Goal: Task Accomplishment & Management: Use online tool/utility

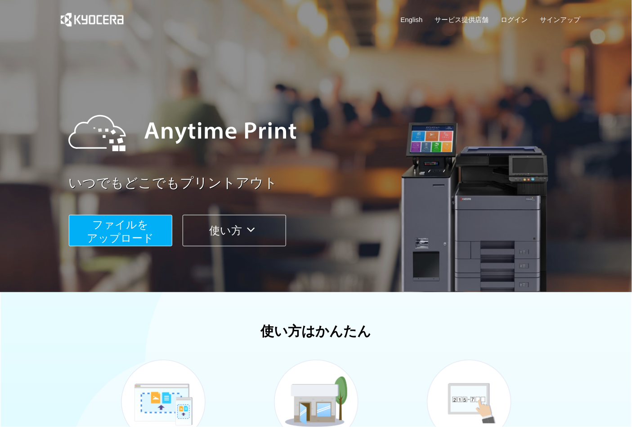
scroll to position [100, 0]
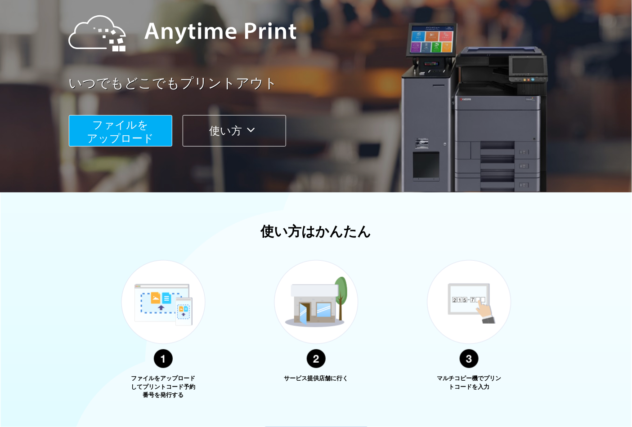
click at [139, 136] on span "ファイルを ​​アップロード" at bounding box center [120, 132] width 67 height 26
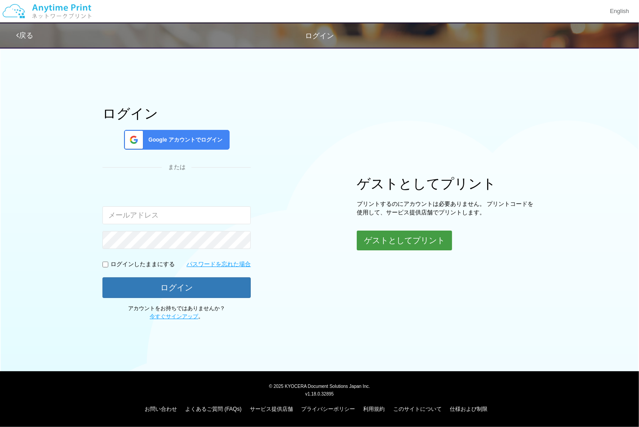
click at [411, 243] on button "ゲストとしてプリント" at bounding box center [404, 241] width 95 height 20
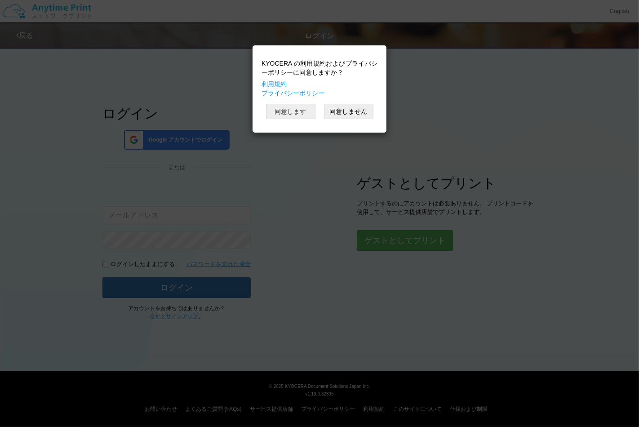
click at [302, 119] on button "同意します" at bounding box center [290, 111] width 49 height 15
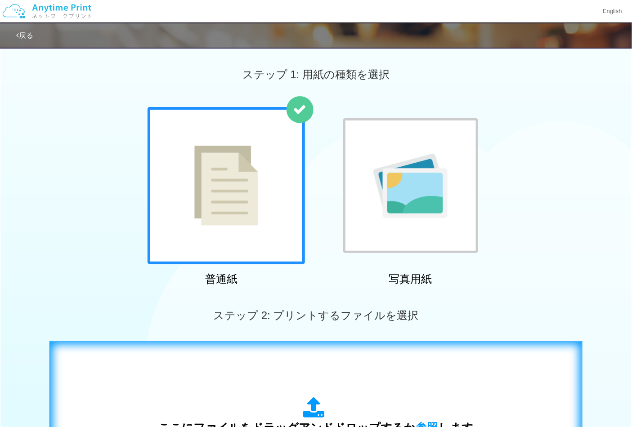
scroll to position [150, 0]
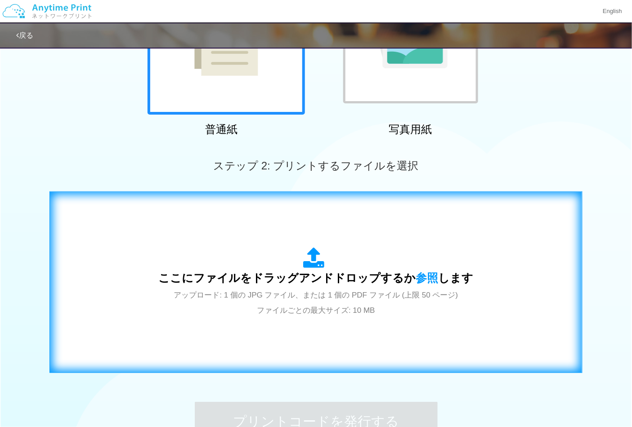
click at [300, 314] on span "アップロード: 1 個の JPG ファイル、または 1 個の PDF ファイル (上限 50 ページ) ファイルごとの最大サイズ: 10 MB" at bounding box center [316, 303] width 284 height 24
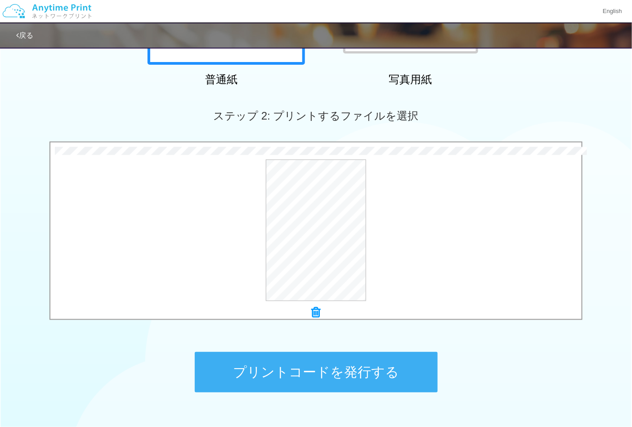
scroll to position [257, 0]
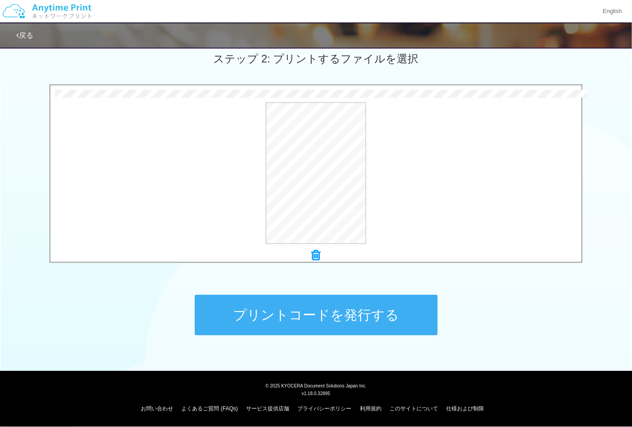
click at [358, 308] on button "プリントコードを発行する" at bounding box center [316, 315] width 243 height 40
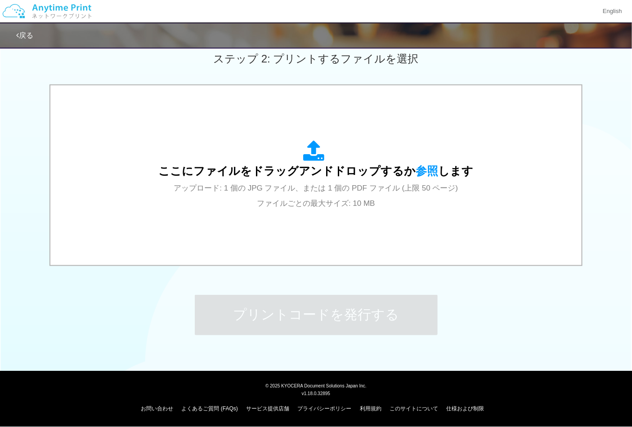
scroll to position [0, 0]
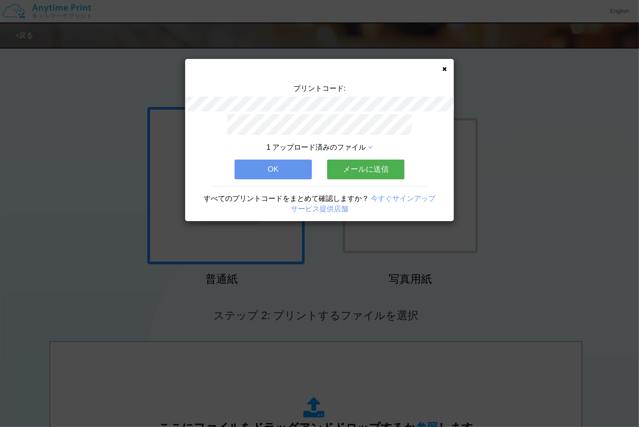
click at [337, 145] on span "1 アップロード済みのファイル" at bounding box center [316, 147] width 99 height 8
click at [370, 145] on icon at bounding box center [370, 147] width 4 height 7
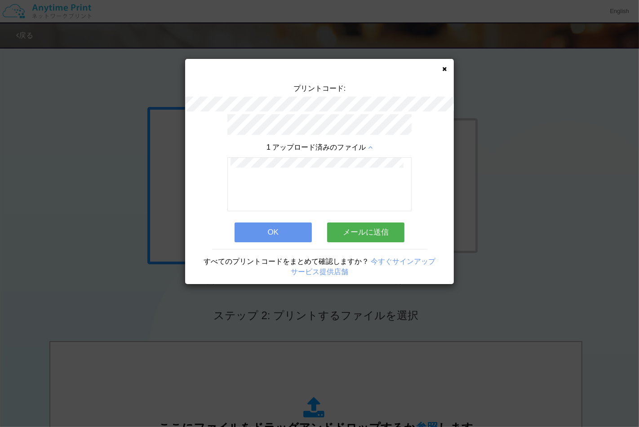
click at [290, 228] on button "OK" at bounding box center [273, 233] width 77 height 20
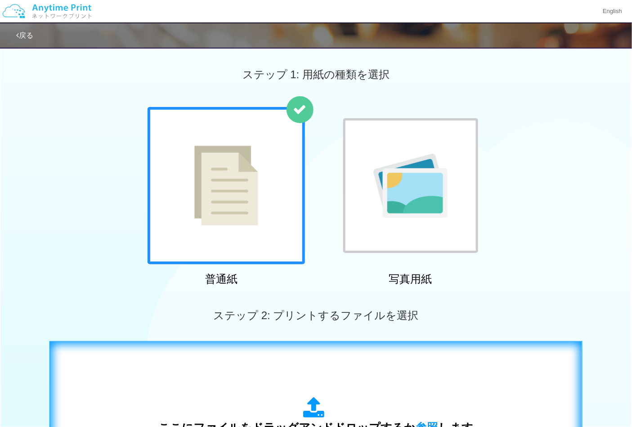
click at [313, 387] on div "ここにファイルをドラッグアンドドロップするか 参照 します アップロード: 1 個の JPG ファイル、または 1 個の PDF ファイル (上限 50 ペー…" at bounding box center [316, 432] width 514 height 163
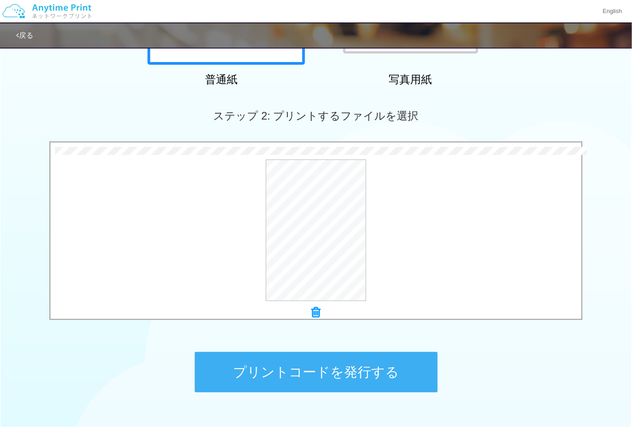
scroll to position [257, 0]
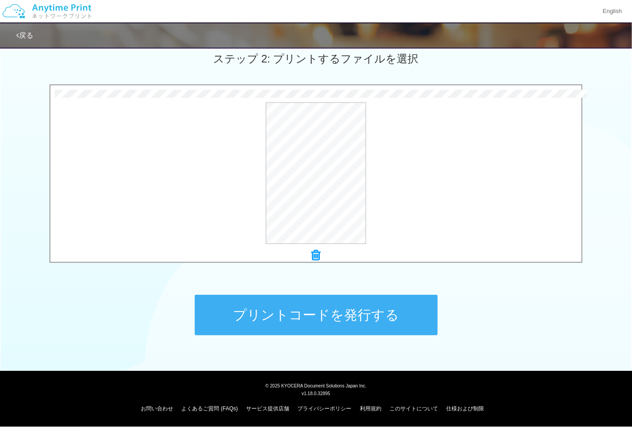
click at [334, 310] on button "プリントコードを発行する" at bounding box center [316, 315] width 243 height 40
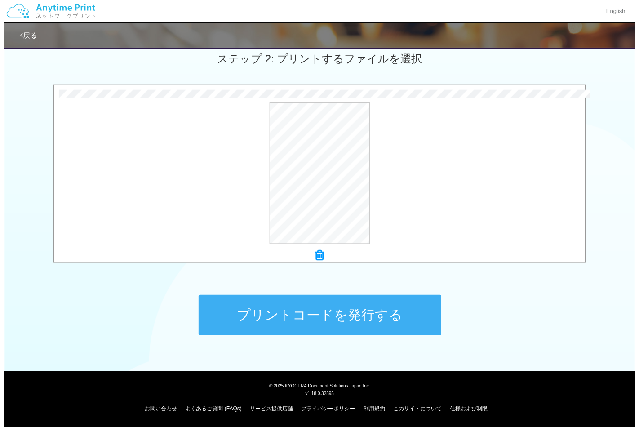
scroll to position [0, 0]
